Goal: Task Accomplishment & Management: Manage account settings

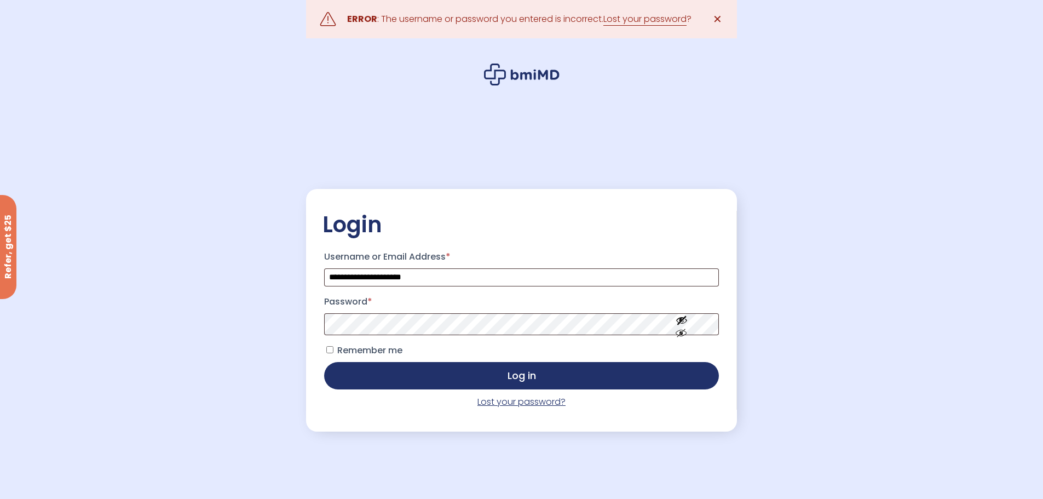
click at [504, 401] on link "Lost your password?" at bounding box center [522, 401] width 88 height 13
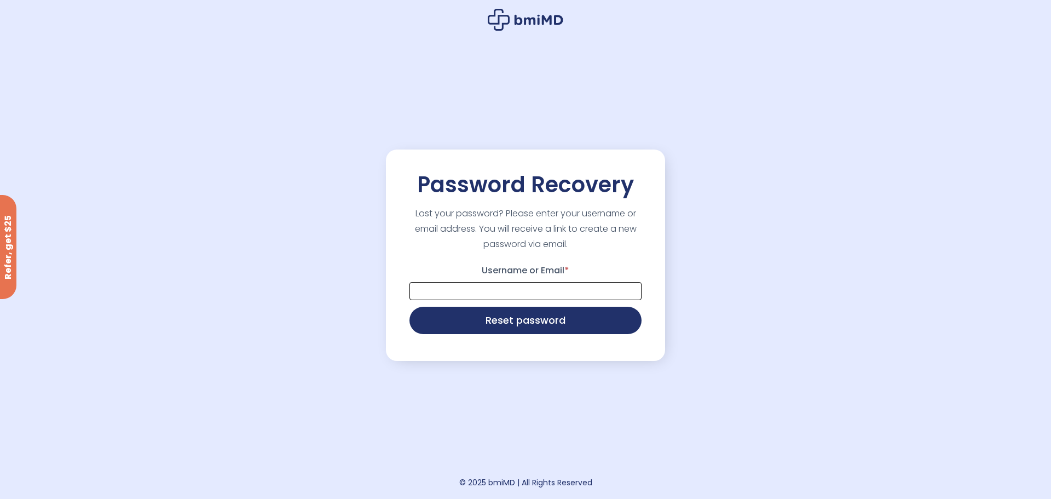
click at [475, 294] on input "Username or Email *" at bounding box center [526, 291] width 232 height 18
type input "**********"
click at [492, 325] on button "Reset password" at bounding box center [526, 319] width 232 height 27
